Goal: Navigation & Orientation: Go to known website

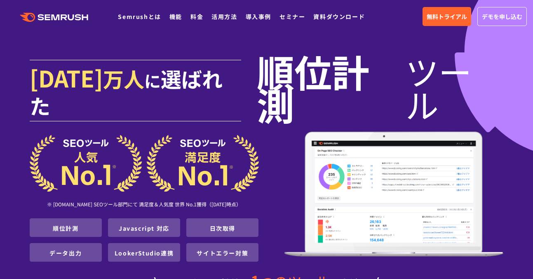
click at [76, 17] on icon ".cls {fill: #FF642D;}" at bounding box center [54, 17] width 93 height 9
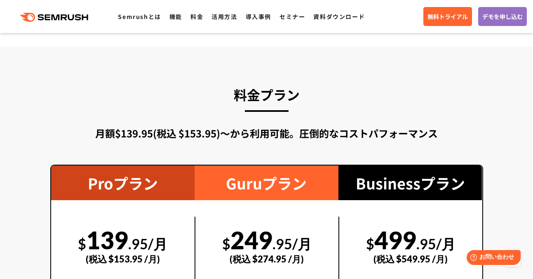
scroll to position [1518, 0]
